Goal: Information Seeking & Learning: Understand process/instructions

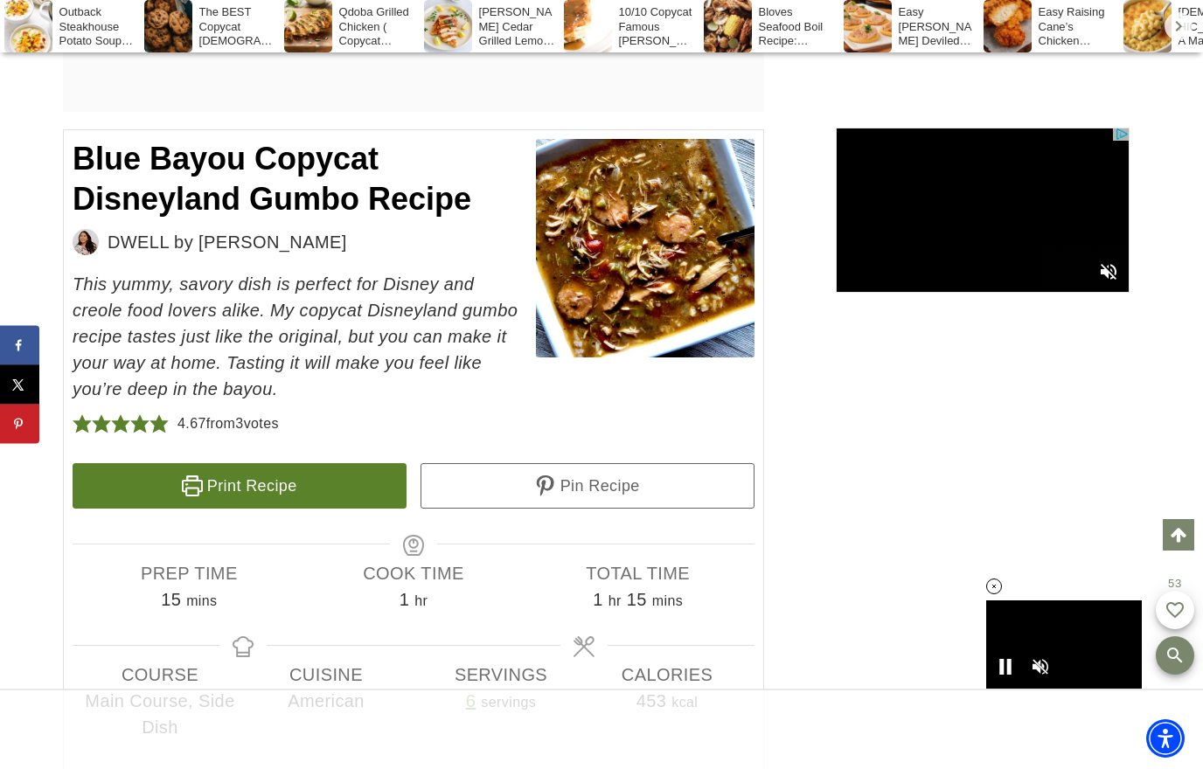
click at [184, 475] on icon at bounding box center [192, 485] width 20 height 20
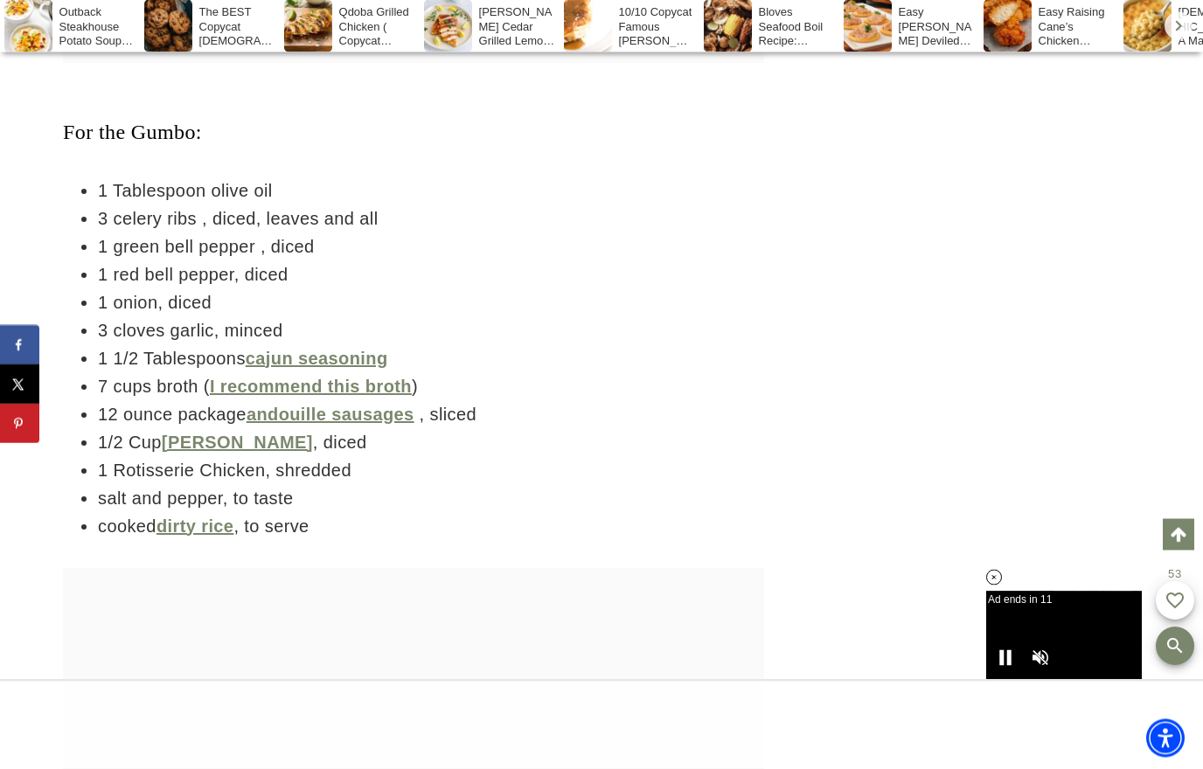
scroll to position [5174, 0]
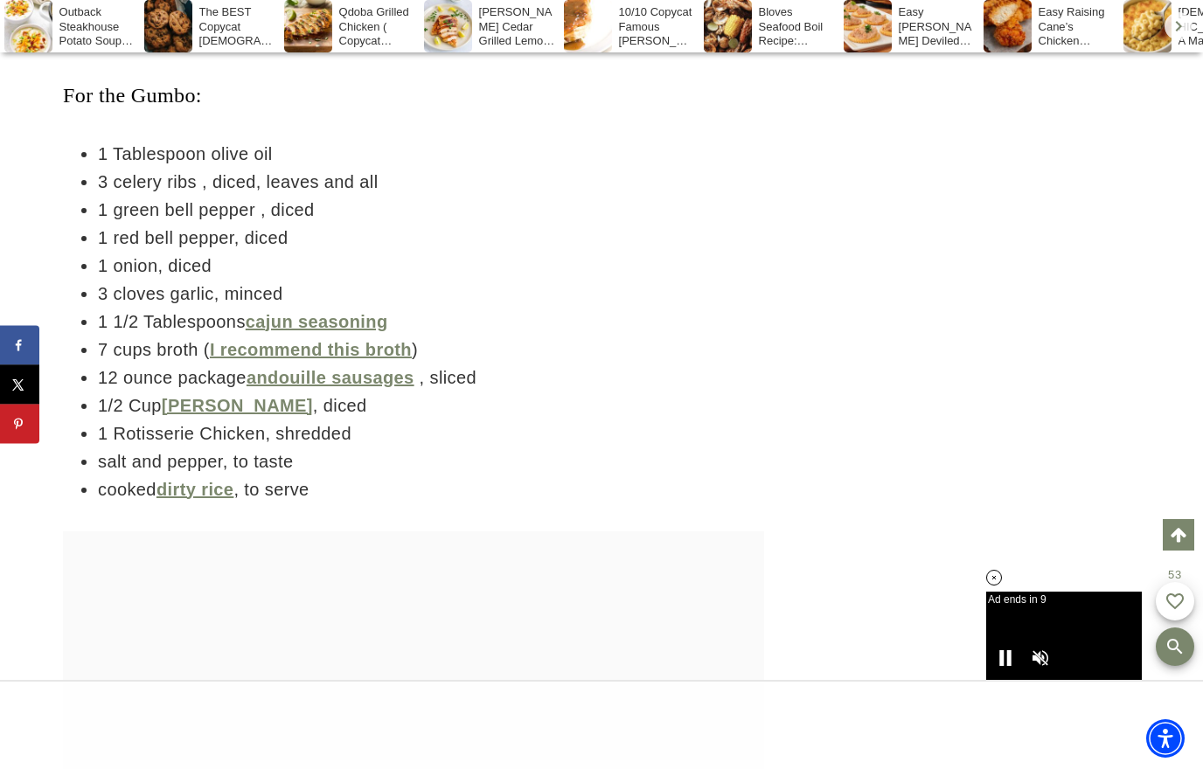
click at [355, 312] on link "cajun seasoning" at bounding box center [317, 321] width 142 height 19
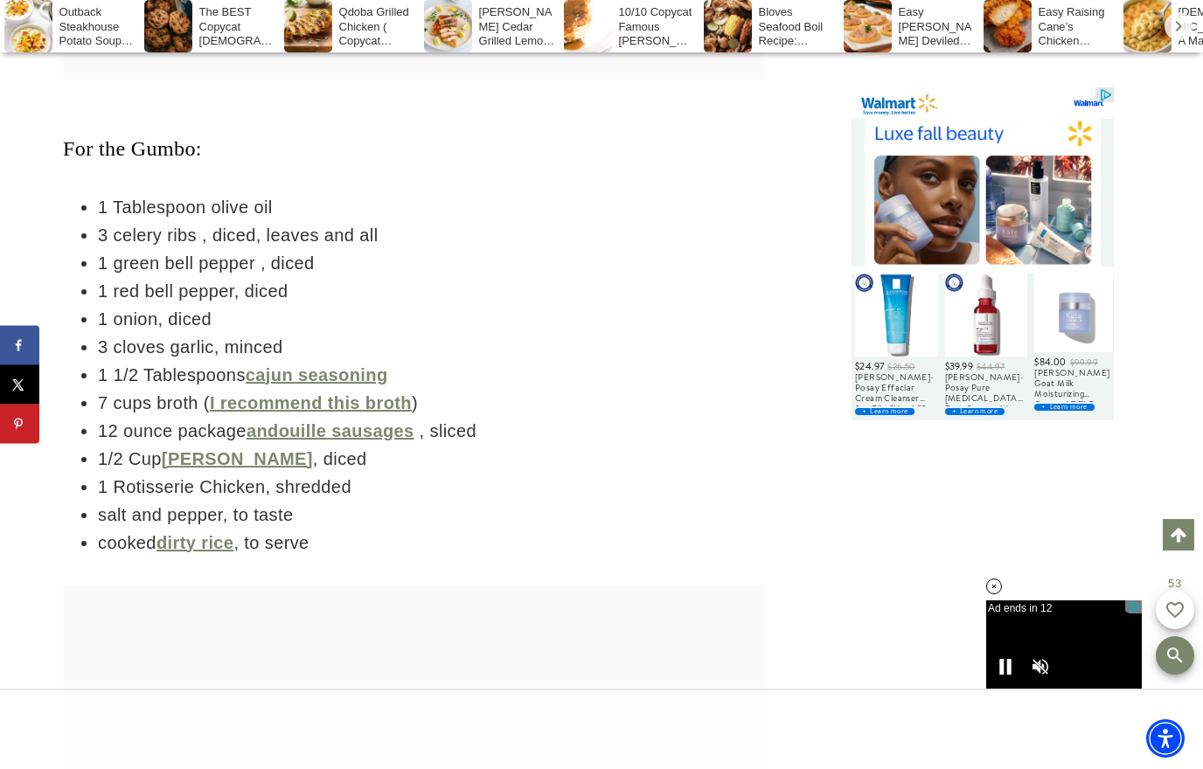
click at [382, 393] on link "I recommend this broth" at bounding box center [311, 402] width 202 height 19
click at [372, 421] on link "andouille sausages" at bounding box center [330, 430] width 168 height 19
click at [378, 393] on link "I recommend this broth" at bounding box center [311, 402] width 202 height 19
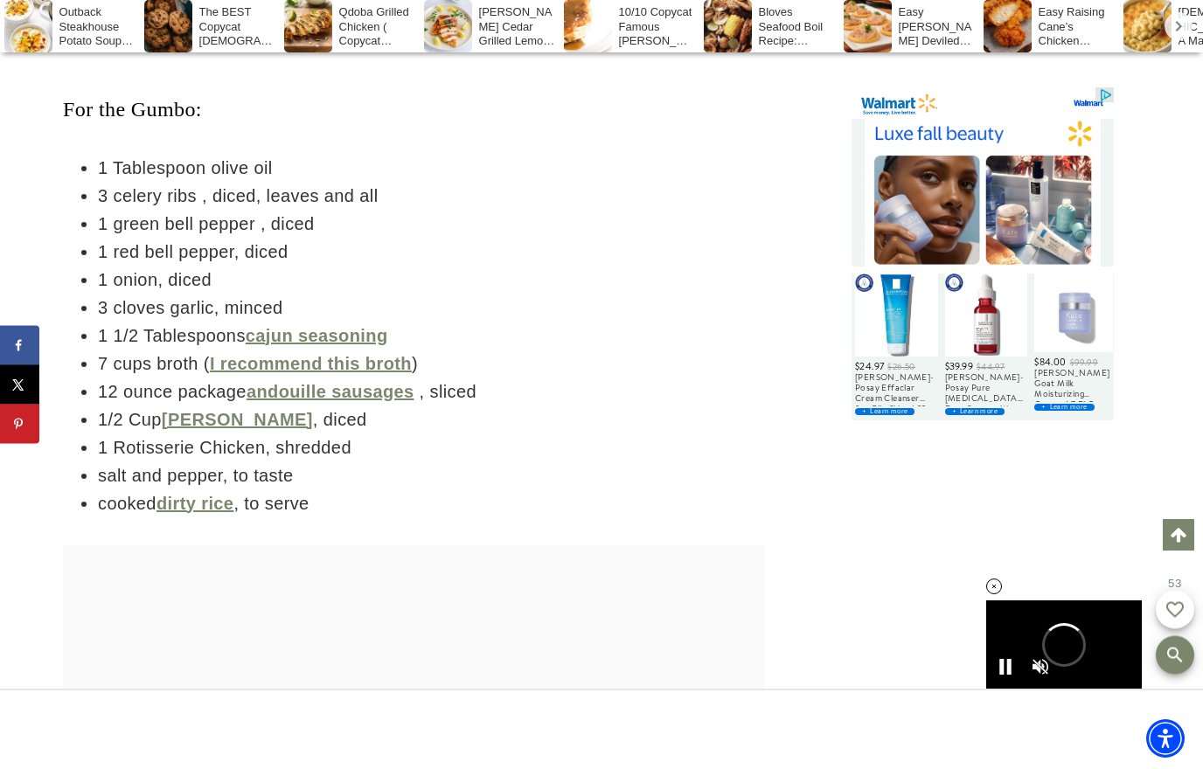
scroll to position [5255, 0]
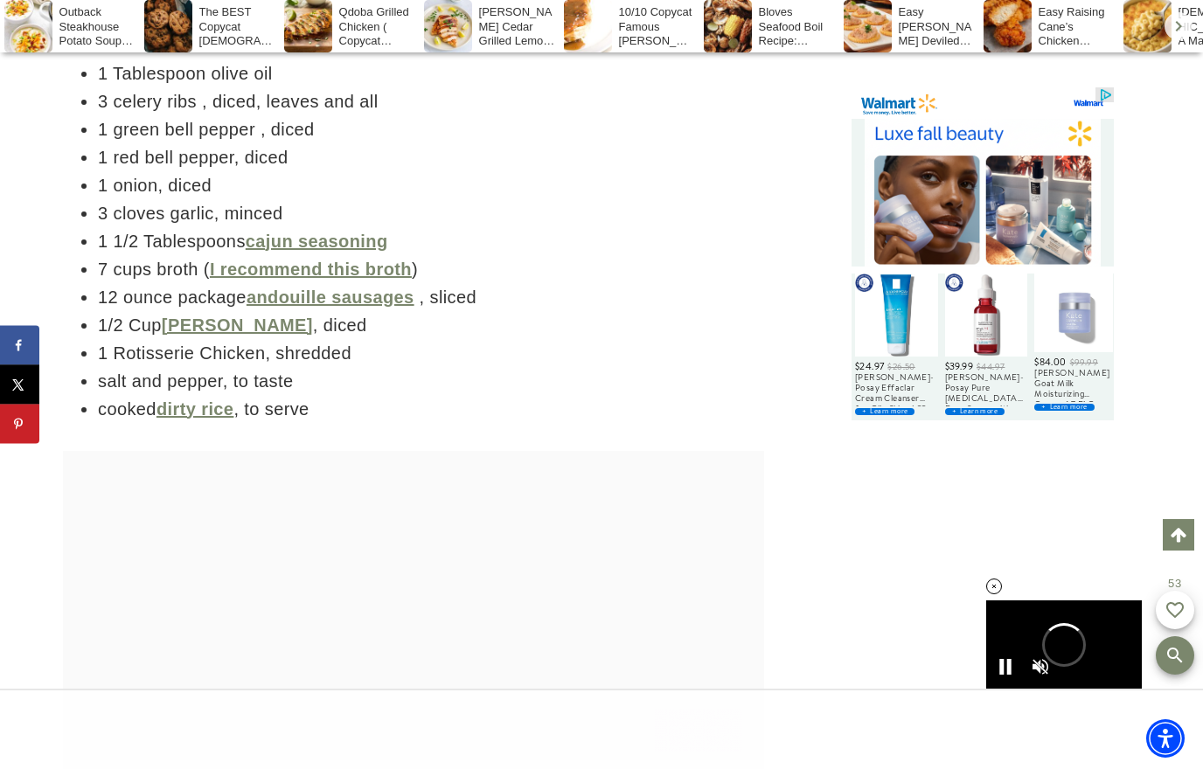
click at [221, 399] on link "dirty rice" at bounding box center [194, 408] width 77 height 19
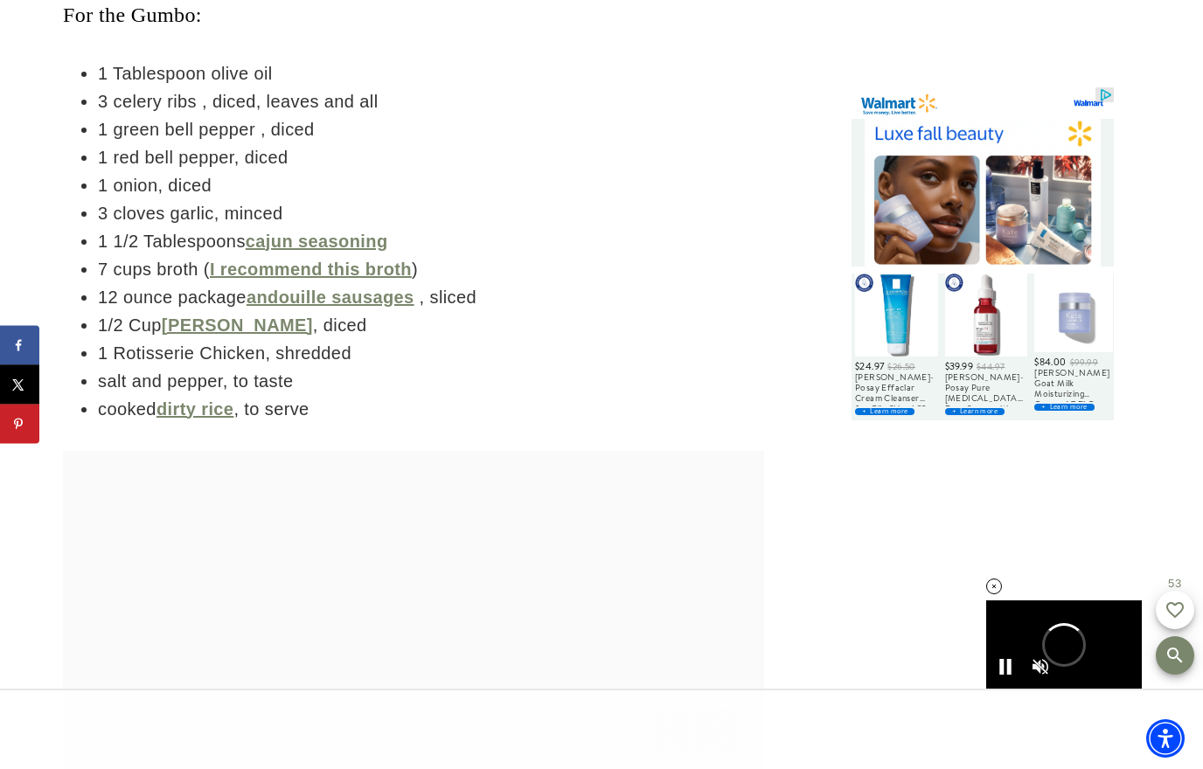
scroll to position [0, 0]
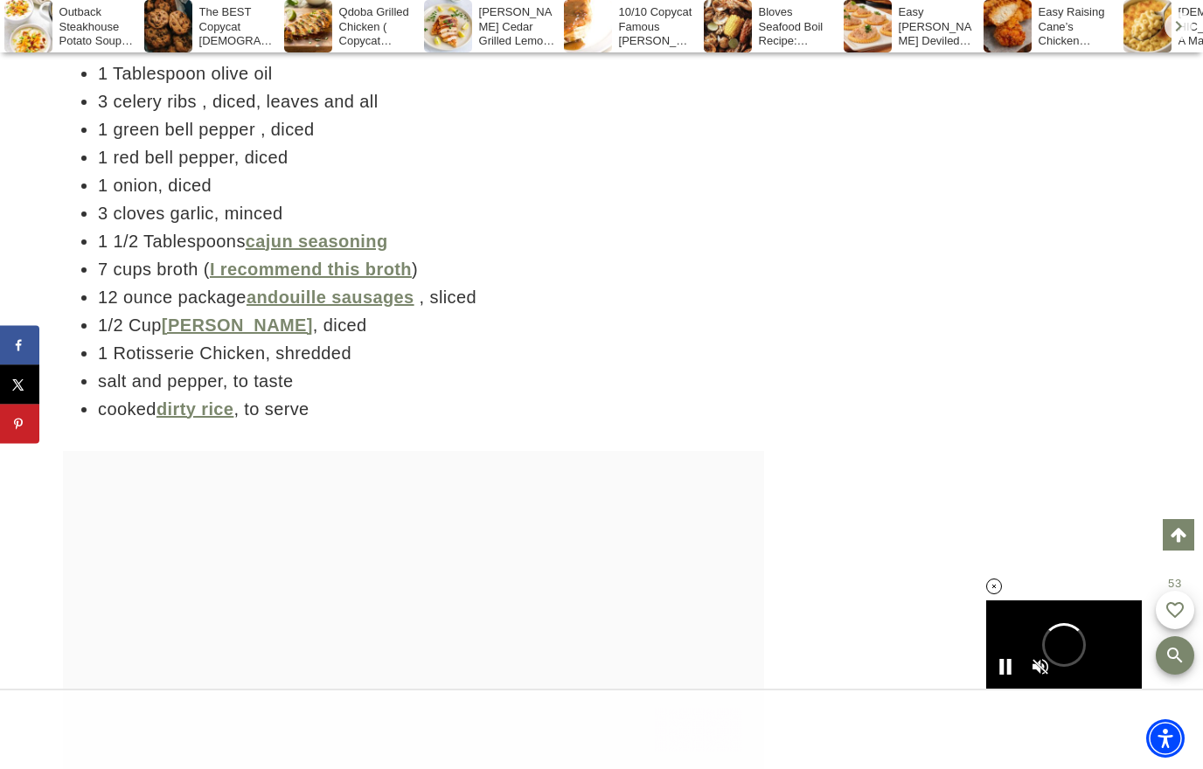
click at [212, 316] on link "[PERSON_NAME]" at bounding box center [237, 325] width 151 height 19
click at [378, 260] on link "I recommend this broth" at bounding box center [311, 269] width 202 height 19
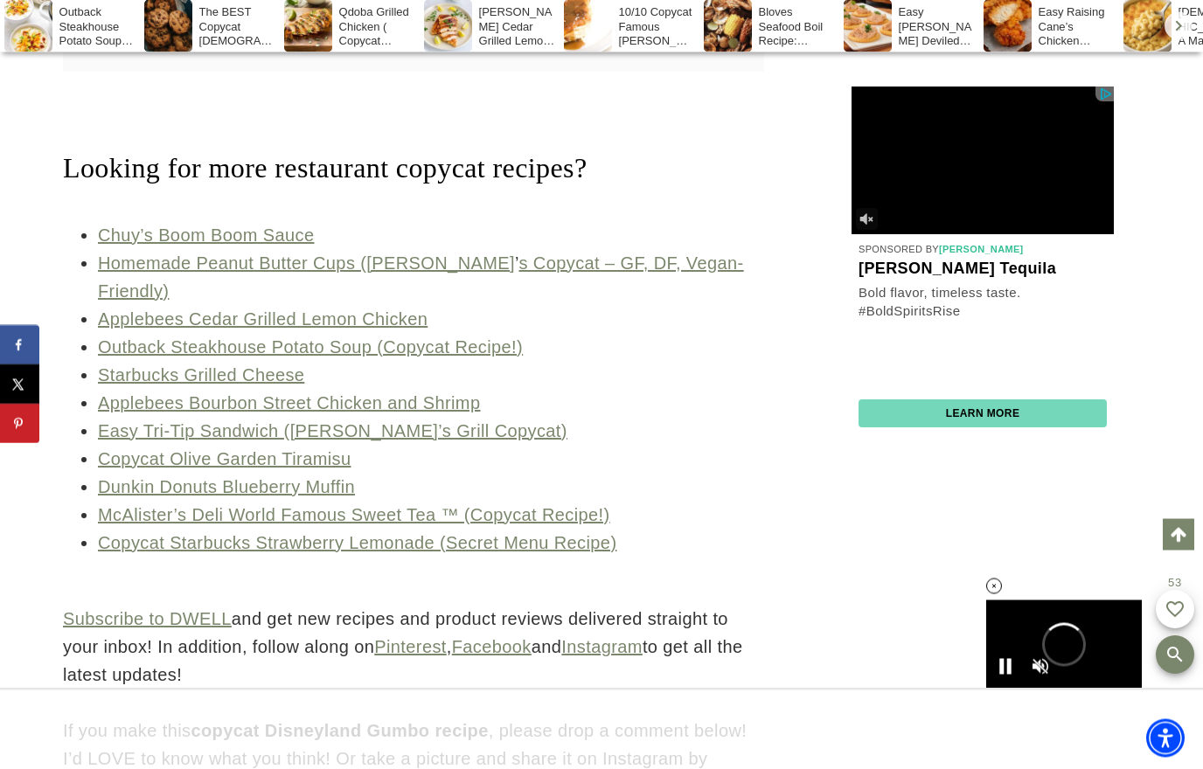
scroll to position [10515, 0]
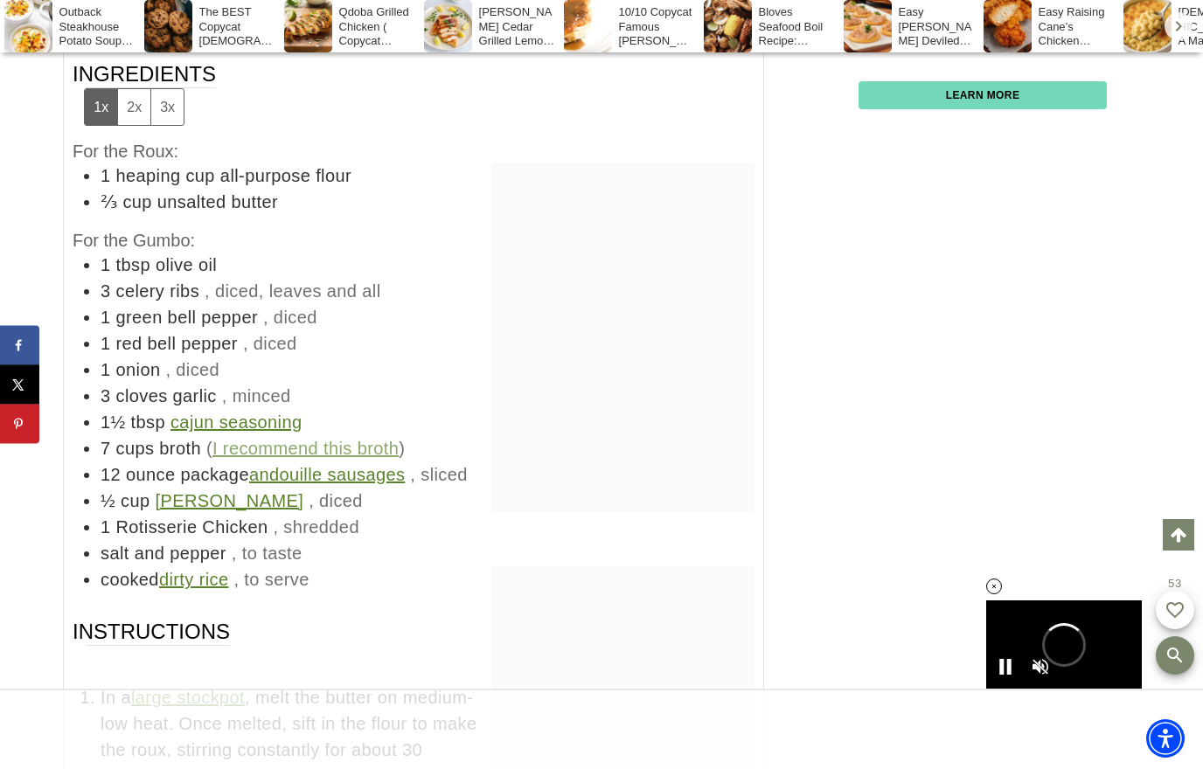
scroll to position [0, 0]
click at [378, 439] on link "I recommend this broth" at bounding box center [305, 448] width 186 height 19
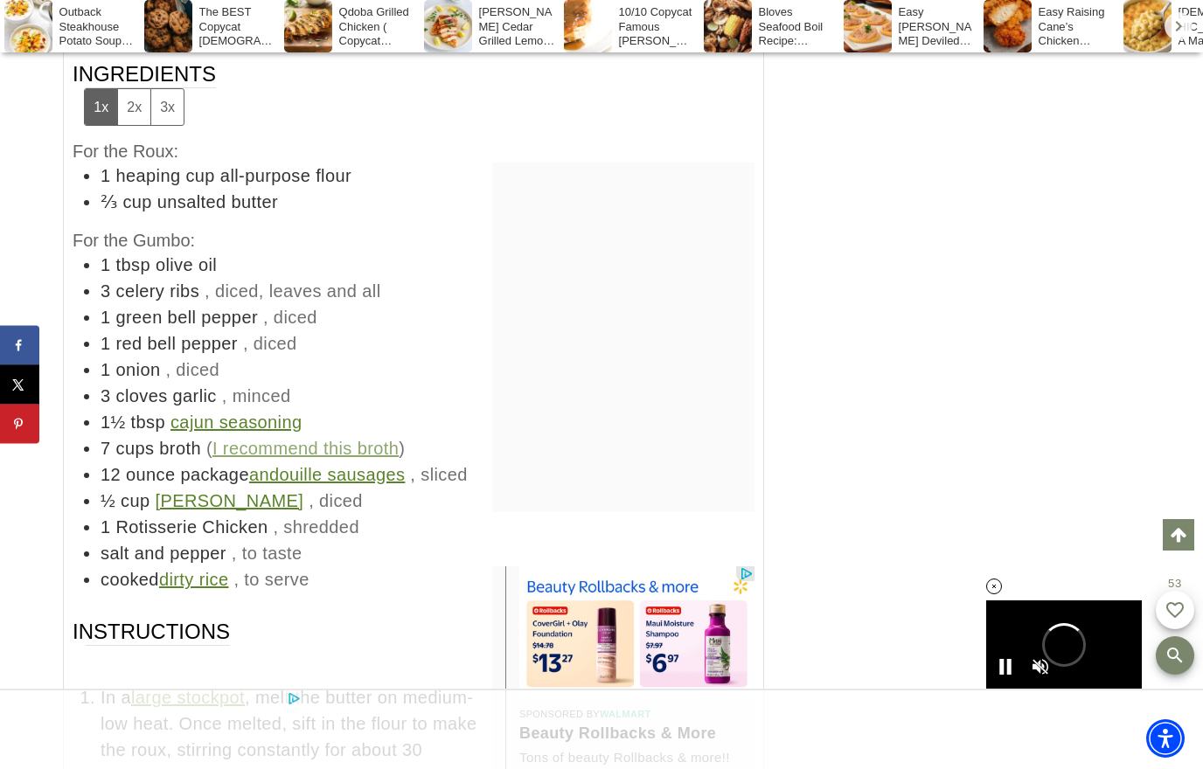
click at [379, 439] on link "I recommend this broth" at bounding box center [305, 448] width 186 height 19
